Goal: Check status

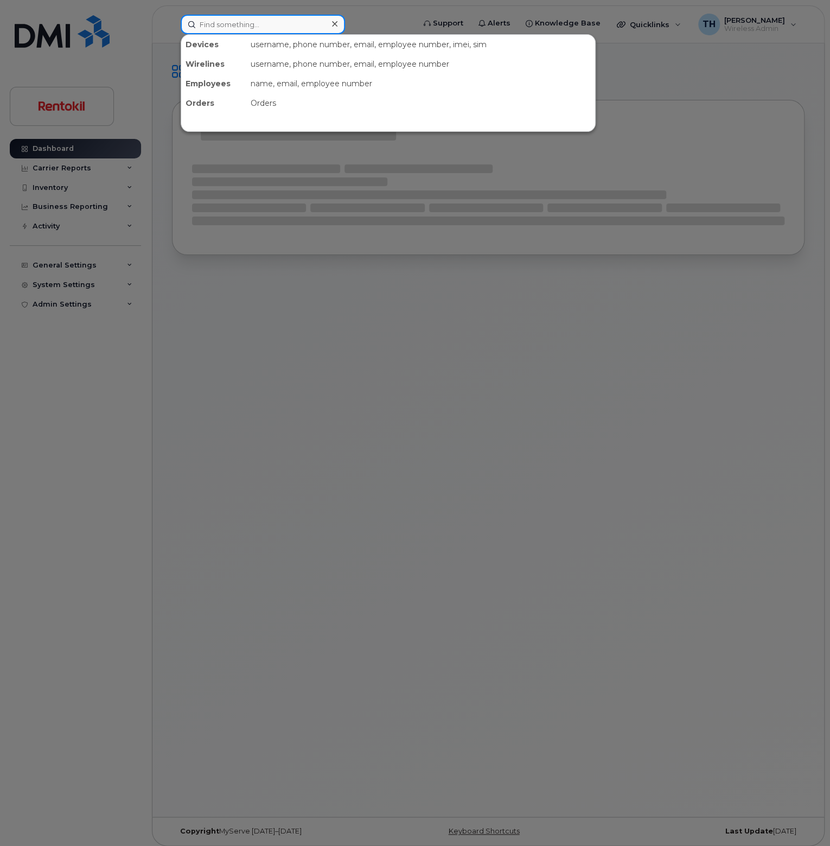
click at [274, 18] on input at bounding box center [263, 25] width 164 height 20
paste input "[PHONE_NUMBER]"
click at [283, 21] on input "[PHONE_NUMBER]" at bounding box center [263, 25] width 164 height 20
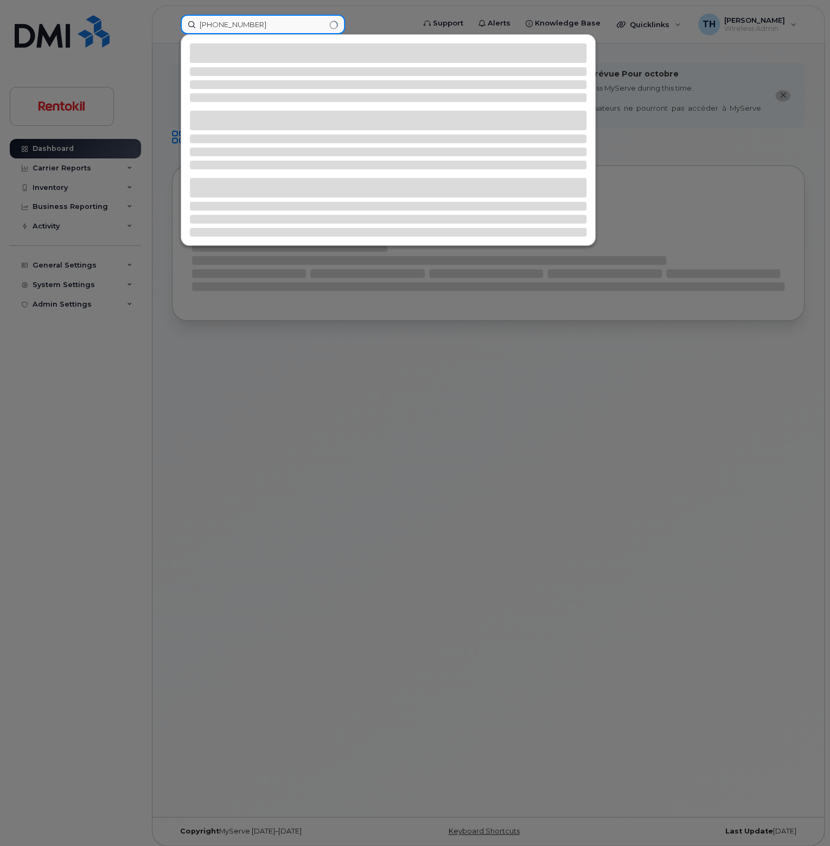
click at [283, 21] on input "[PHONE_NUMBER]" at bounding box center [263, 25] width 164 height 20
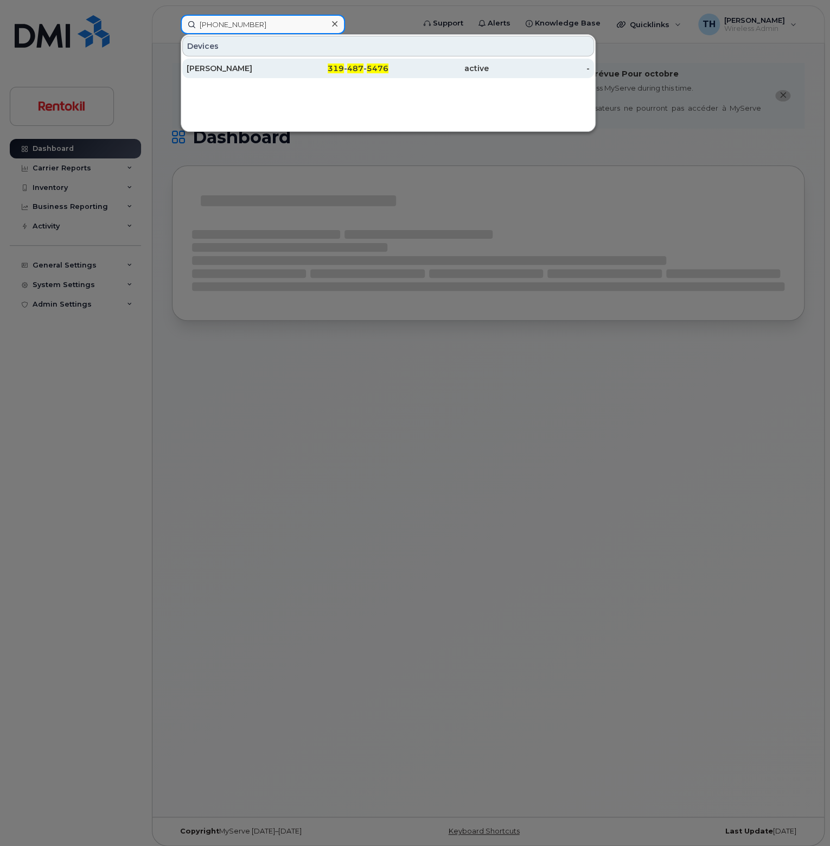
type input "[PHONE_NUMBER]"
click at [271, 73] on div "[PERSON_NAME]" at bounding box center [237, 69] width 101 height 20
